Goal: Transaction & Acquisition: Subscribe to service/newsletter

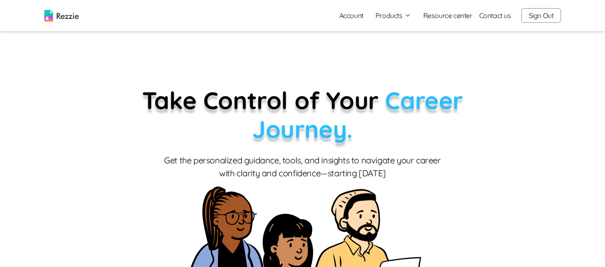
click at [398, 15] on button "Products" at bounding box center [393, 15] width 36 height 10
click at [410, 47] on link "AI Resume Review" at bounding box center [402, 49] width 105 height 17
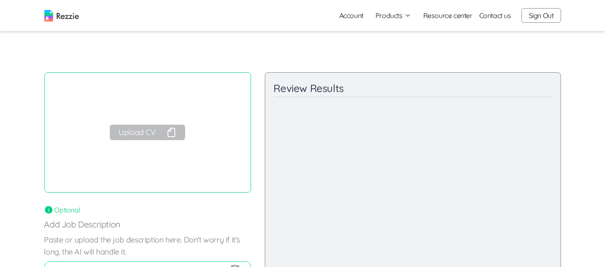
click at [169, 130] on icon "button" at bounding box center [171, 132] width 7 height 9
click at [347, 18] on link "Account" at bounding box center [351, 15] width 38 height 17
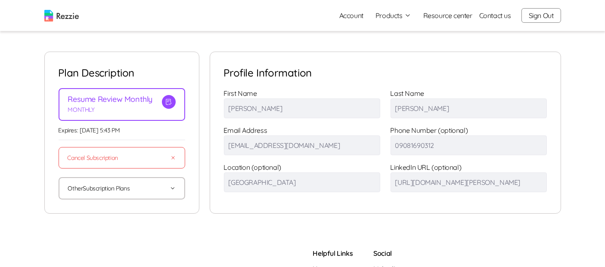
click at [136, 188] on button "Other Subscription Plans" at bounding box center [122, 188] width 108 height 21
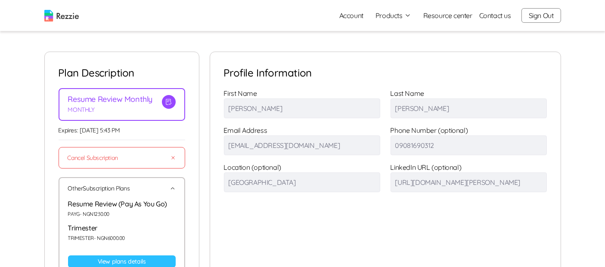
click at [129, 259] on link "View plans details" at bounding box center [122, 262] width 108 height 12
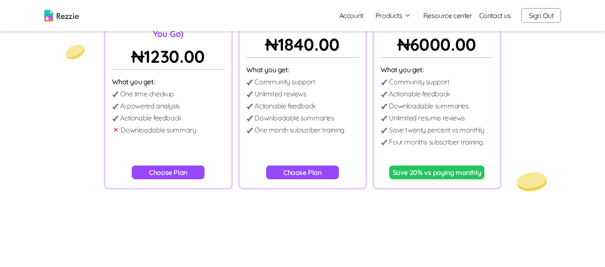
scroll to position [102, 0]
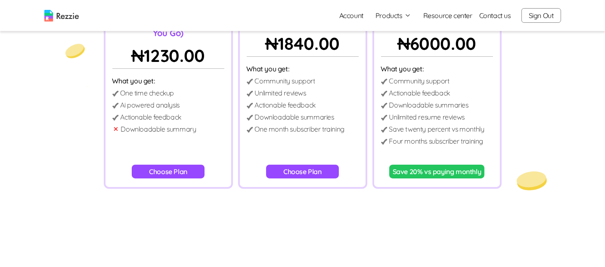
click at [326, 123] on div "What you get: Community support Unlimited reviews Actionable feedback Downloada…" at bounding box center [303, 99] width 112 height 71
click at [306, 176] on button "Choose Plan" at bounding box center [302, 172] width 73 height 14
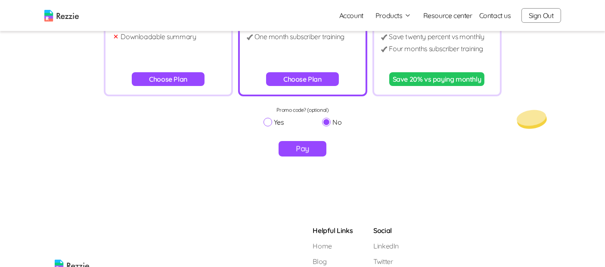
scroll to position [194, 0]
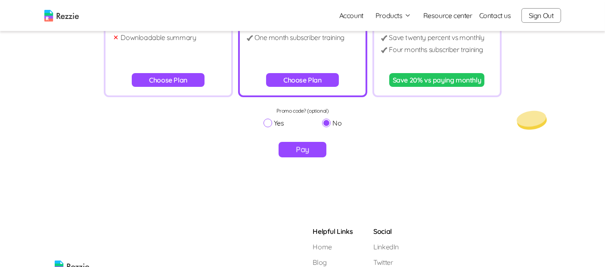
click at [305, 151] on button "Pay" at bounding box center [303, 150] width 48 height 16
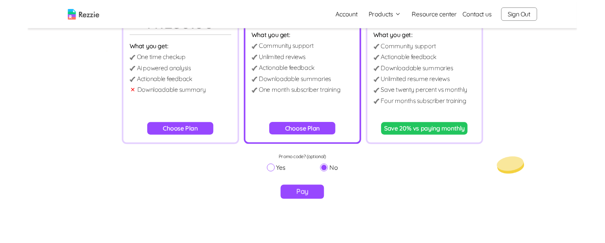
scroll to position [136, 0]
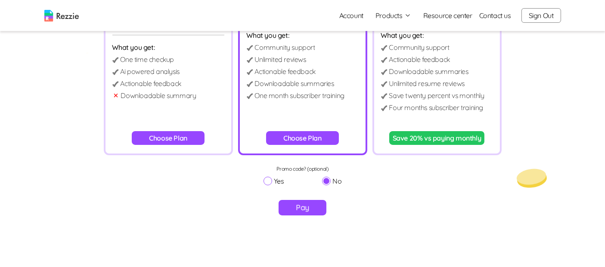
click at [313, 213] on button "Pay" at bounding box center [303, 208] width 48 height 16
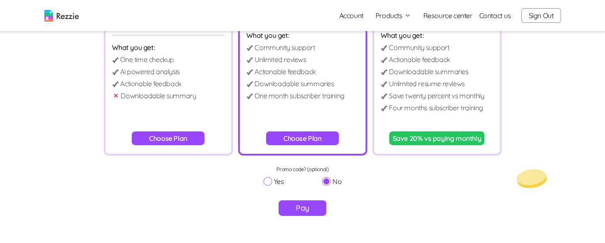
click at [460, 91] on p "Save twenty percent vs monthly" at bounding box center [436, 95] width 95 height 10
click at [438, 138] on button "Save 20% vs paying monthly" at bounding box center [437, 138] width 96 height 14
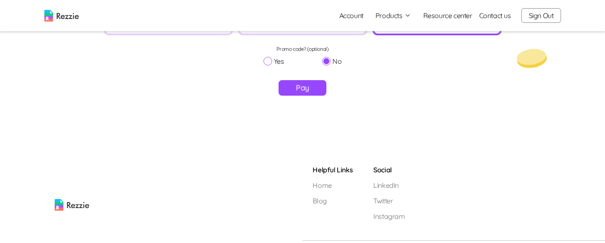
scroll to position [188, 0]
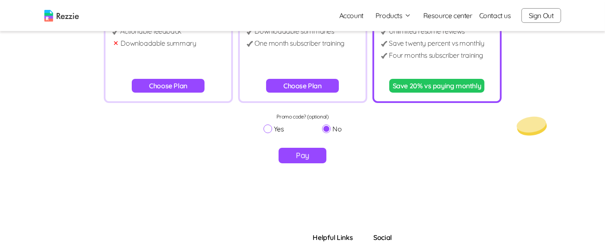
click at [308, 160] on button "Pay" at bounding box center [303, 156] width 48 height 16
click at [553, 16] on button "Sign Out" at bounding box center [541, 15] width 40 height 15
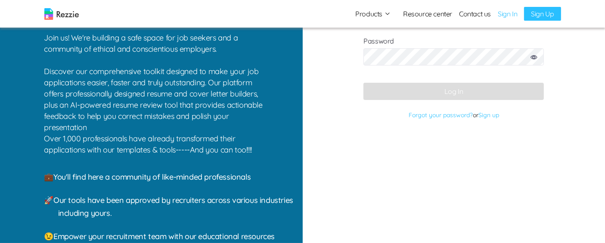
type input "[EMAIL_ADDRESS][DOMAIN_NAME]"
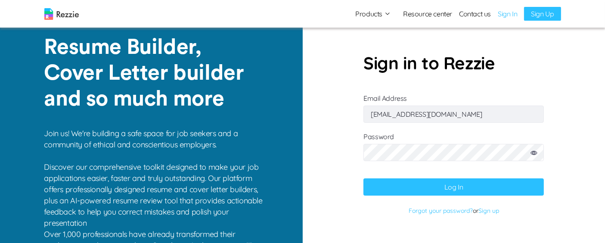
scroll to position [0, 0]
